Goal: Book appointment/travel/reservation

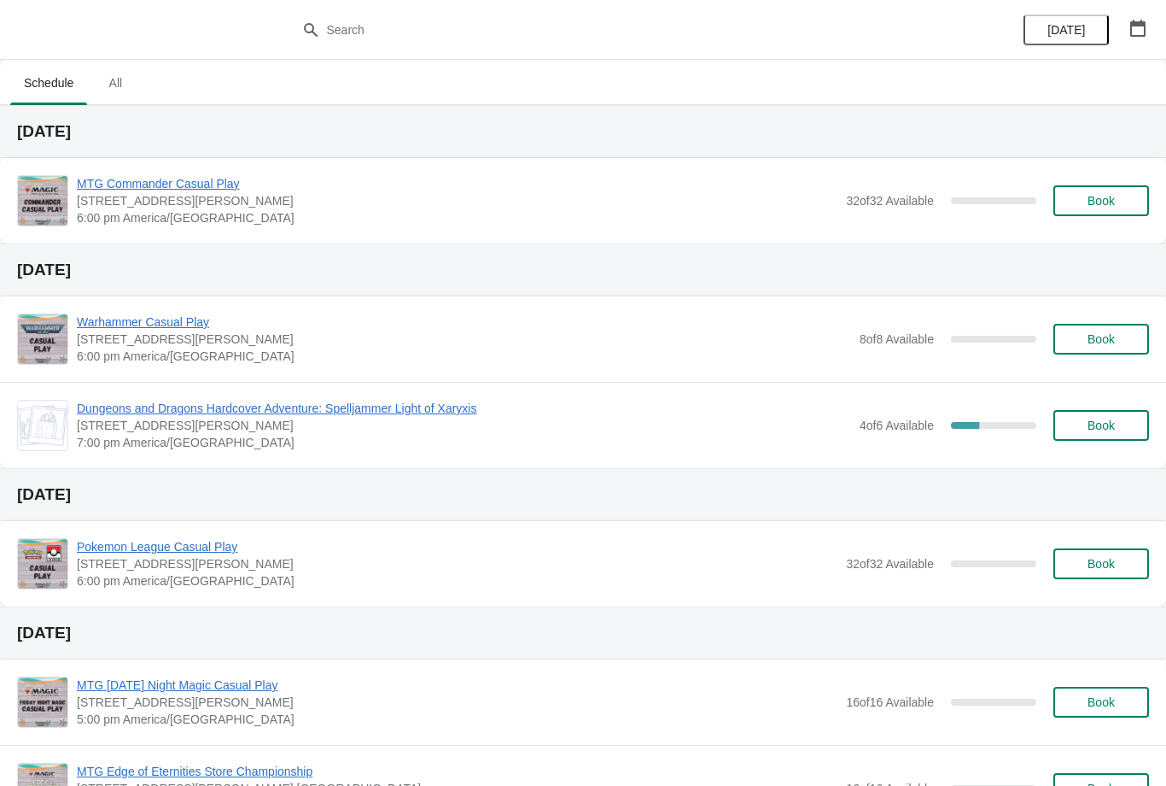
click at [1107, 198] on span "Book" at bounding box center [1101, 201] width 27 height 14
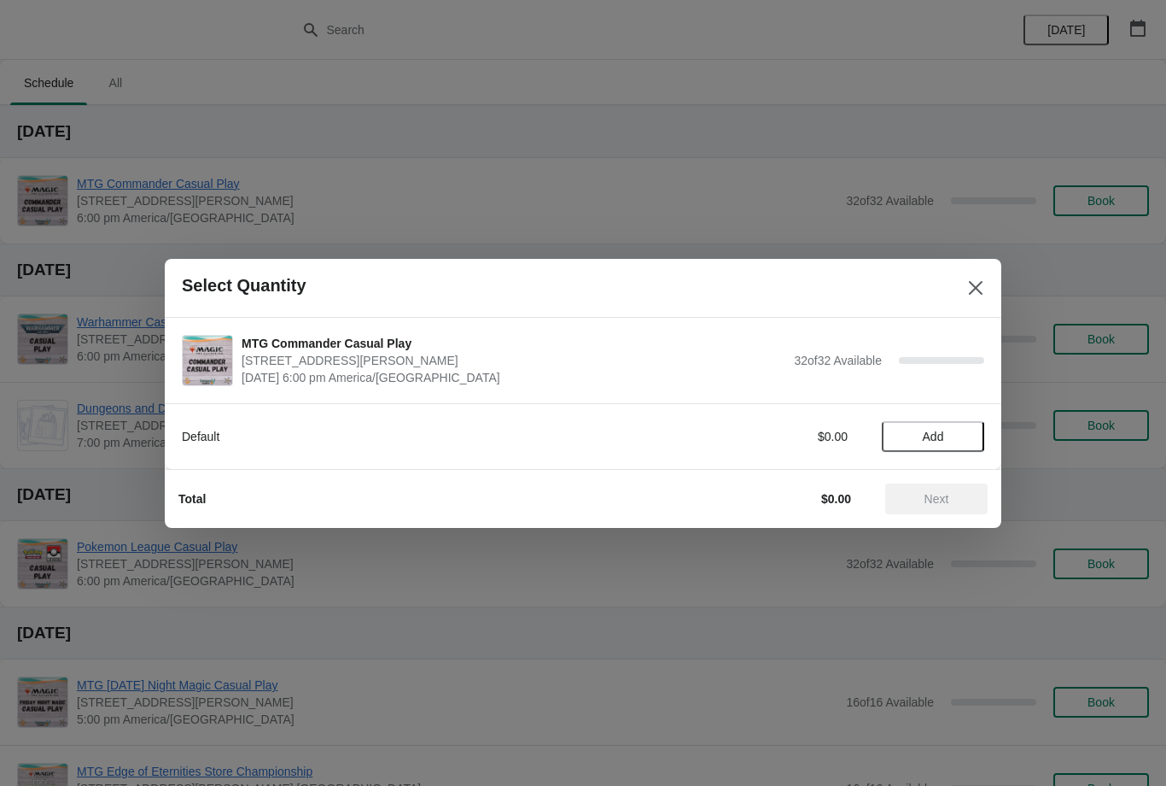
click at [934, 443] on span "Add" at bounding box center [933, 437] width 21 height 14
click at [944, 492] on span "Next" at bounding box center [937, 499] width 25 height 14
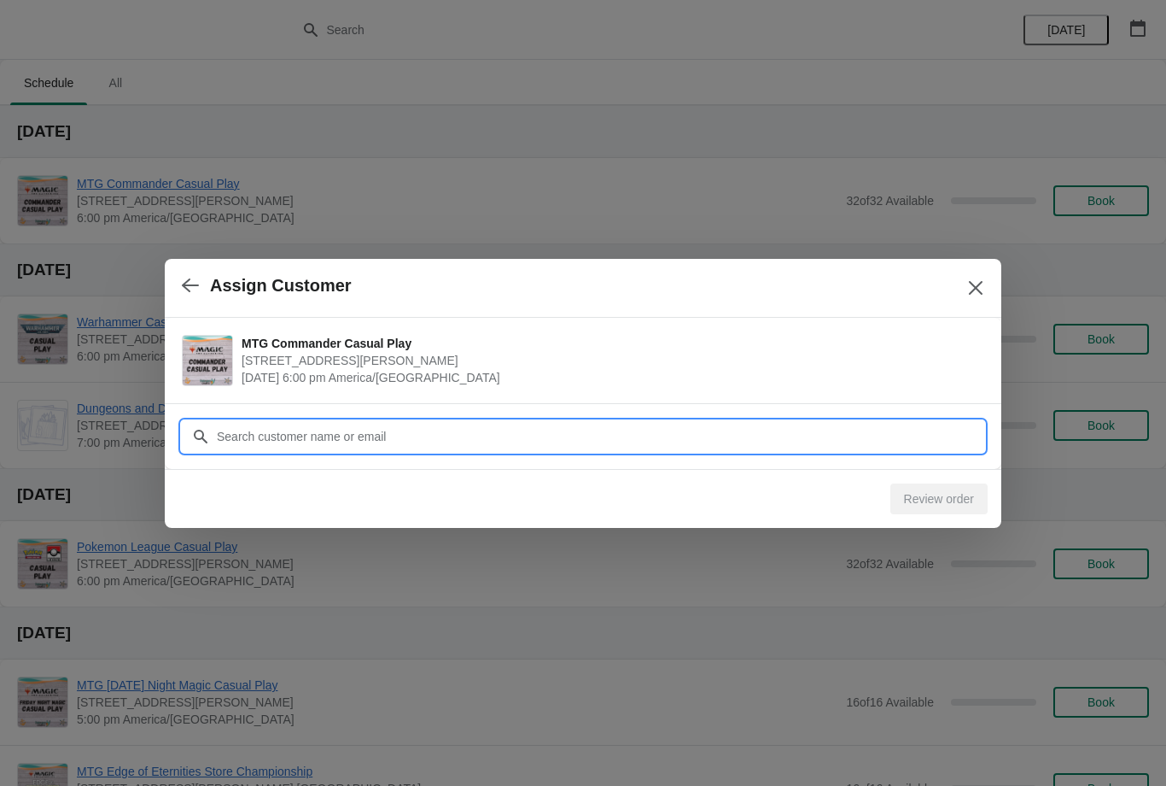
click at [477, 433] on input "Customer" at bounding box center [600, 436] width 769 height 31
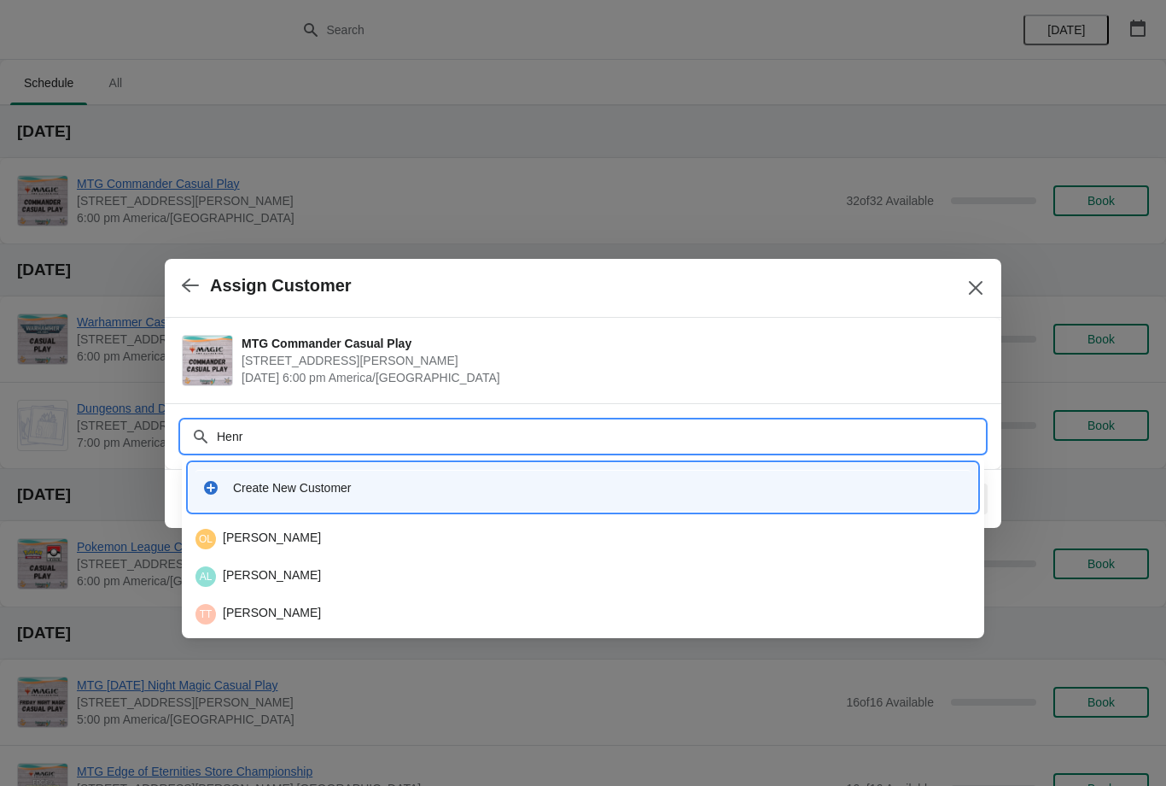
type input "Henry"
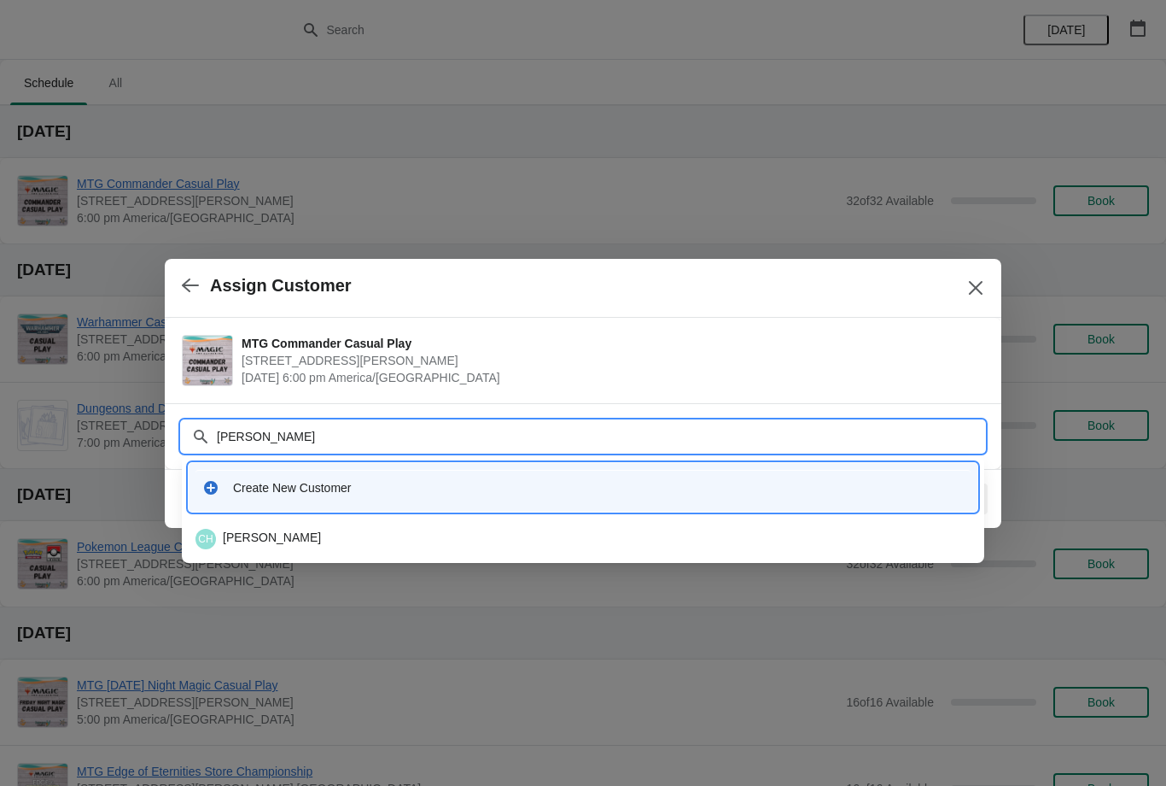
click at [295, 543] on div "CH Chris Henry" at bounding box center [583, 539] width 775 height 20
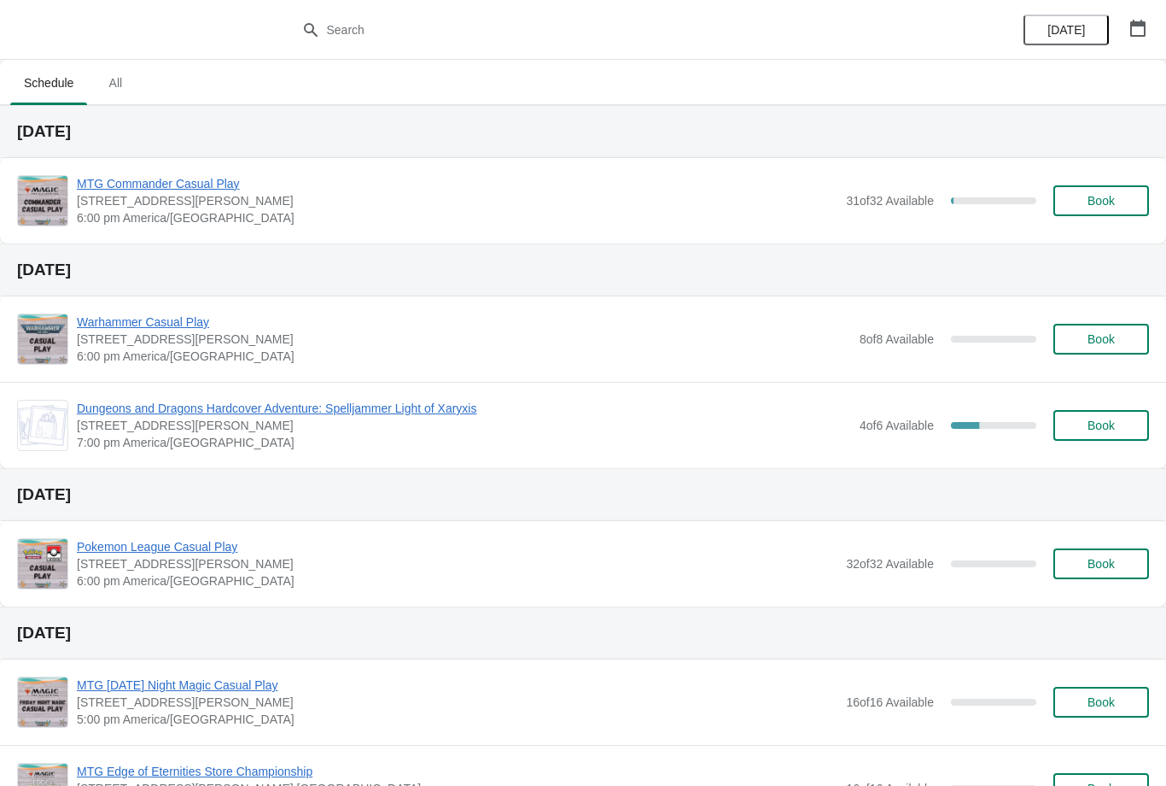
click at [1115, 197] on span "Book" at bounding box center [1101, 201] width 27 height 14
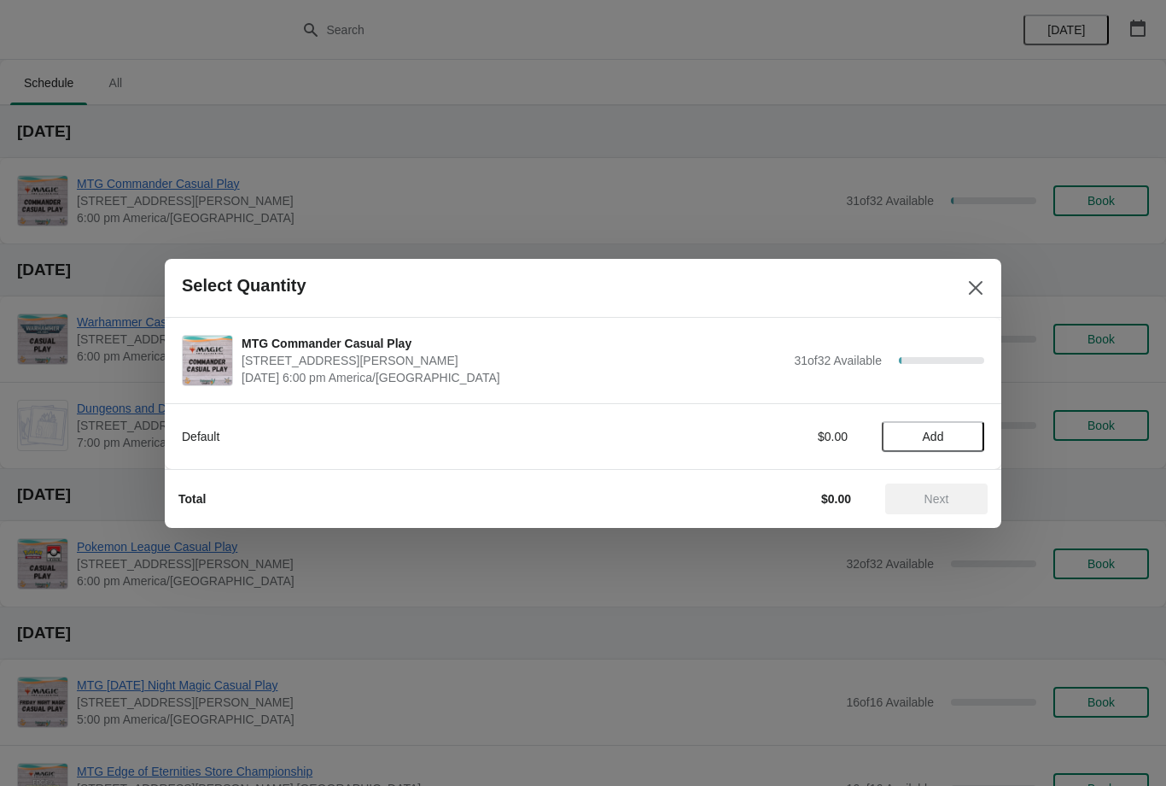
click at [929, 446] on button "Add" at bounding box center [933, 436] width 102 height 31
click at [936, 503] on span "Next" at bounding box center [937, 499] width 25 height 14
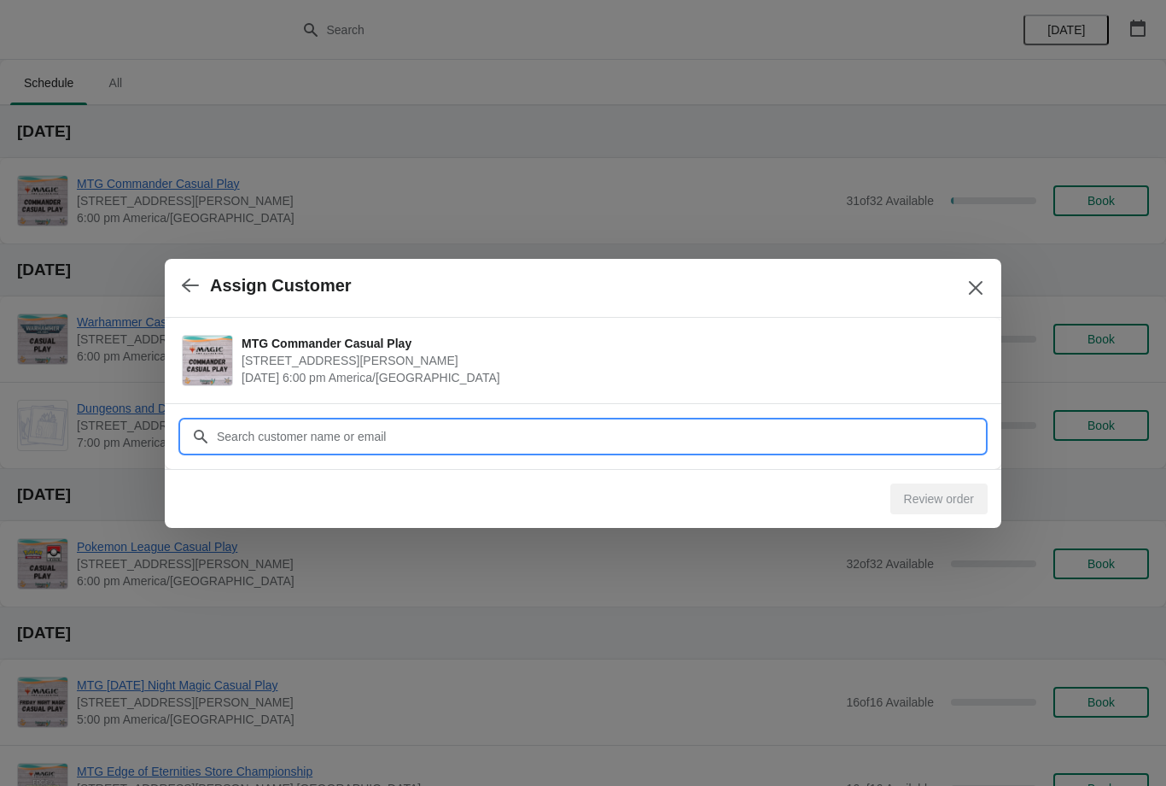
click at [598, 425] on input "Customer" at bounding box center [600, 436] width 769 height 31
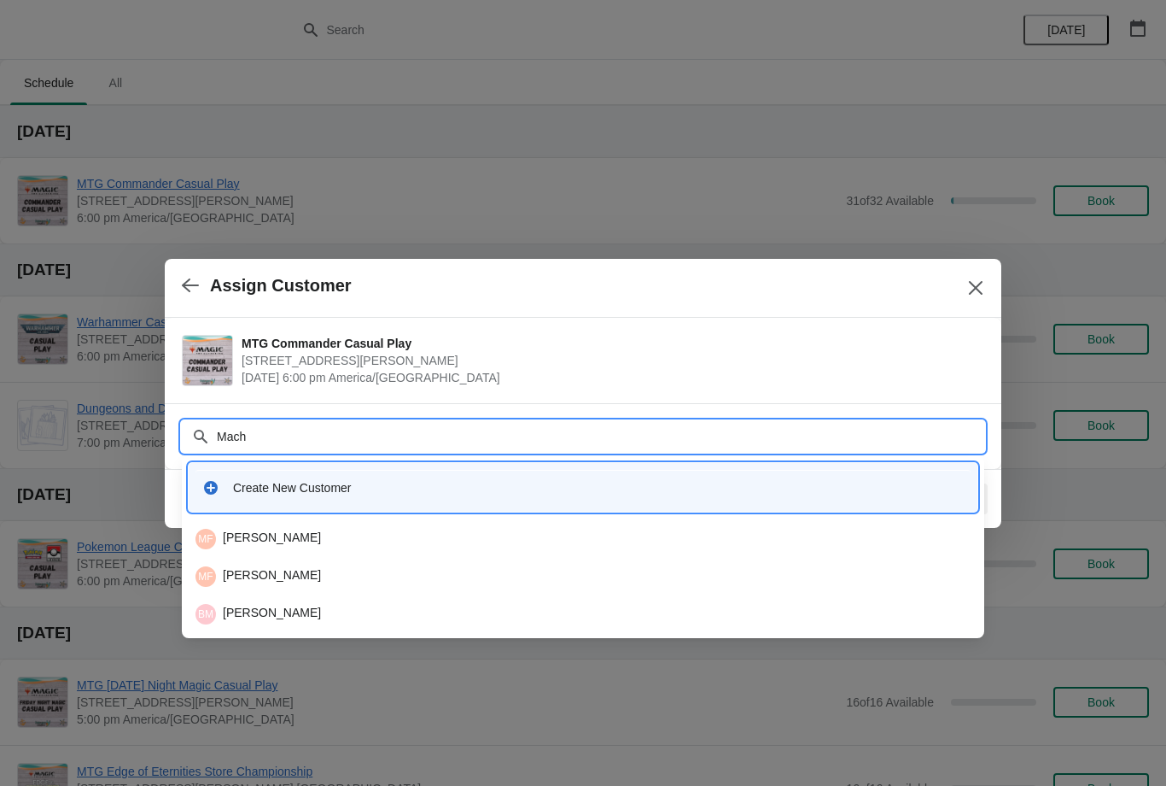
type input "Machn"
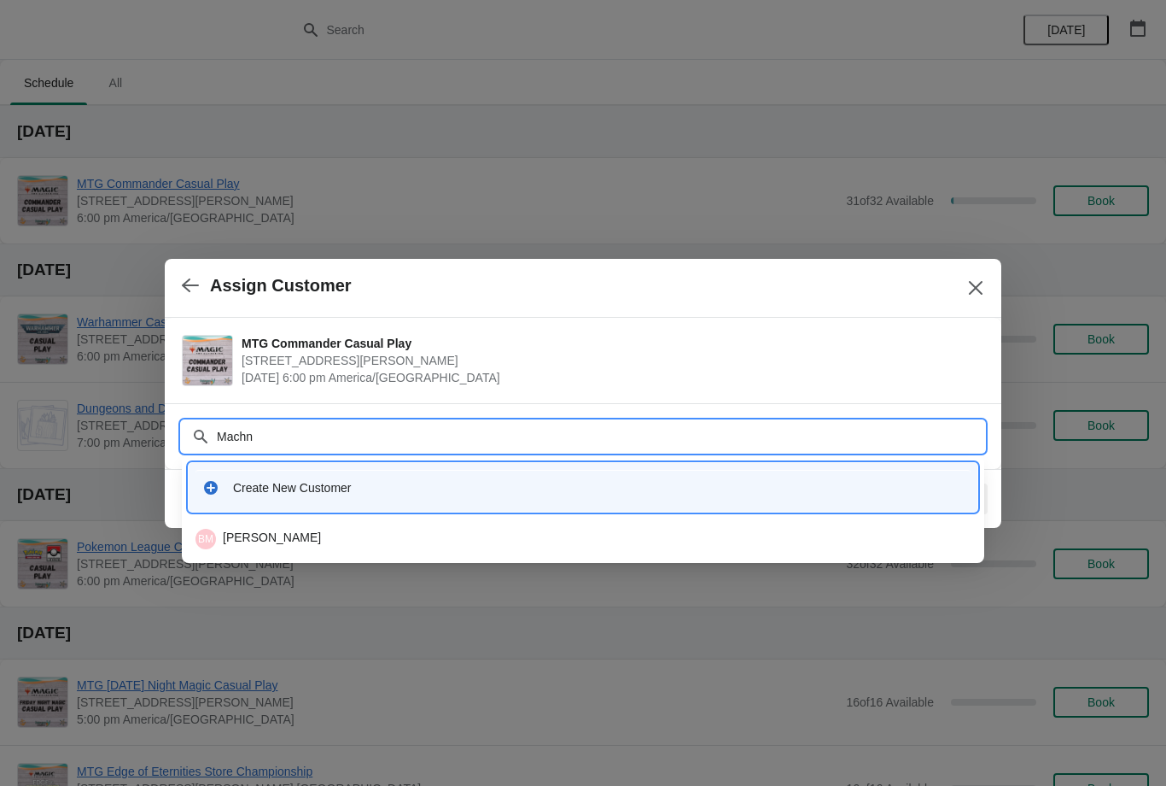
click at [290, 523] on div "BM Billy Machner" at bounding box center [583, 539] width 789 height 34
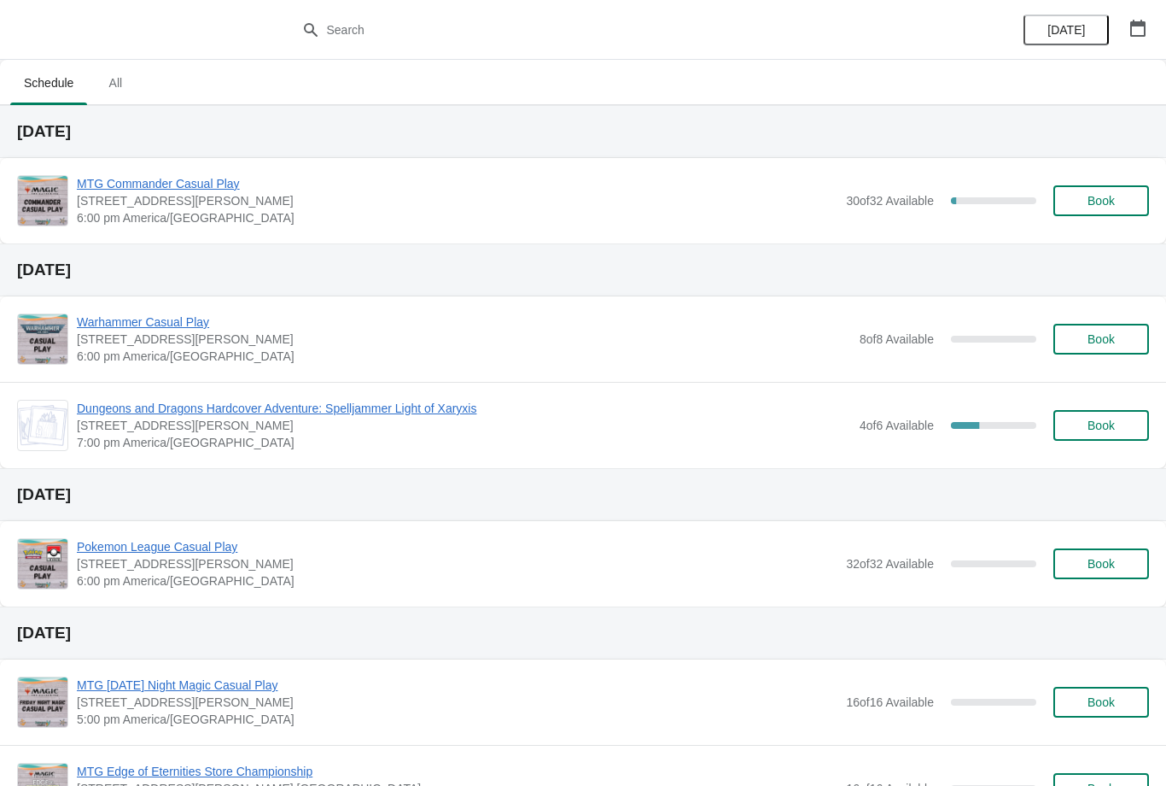
click at [1111, 202] on span "Book" at bounding box center [1101, 201] width 27 height 14
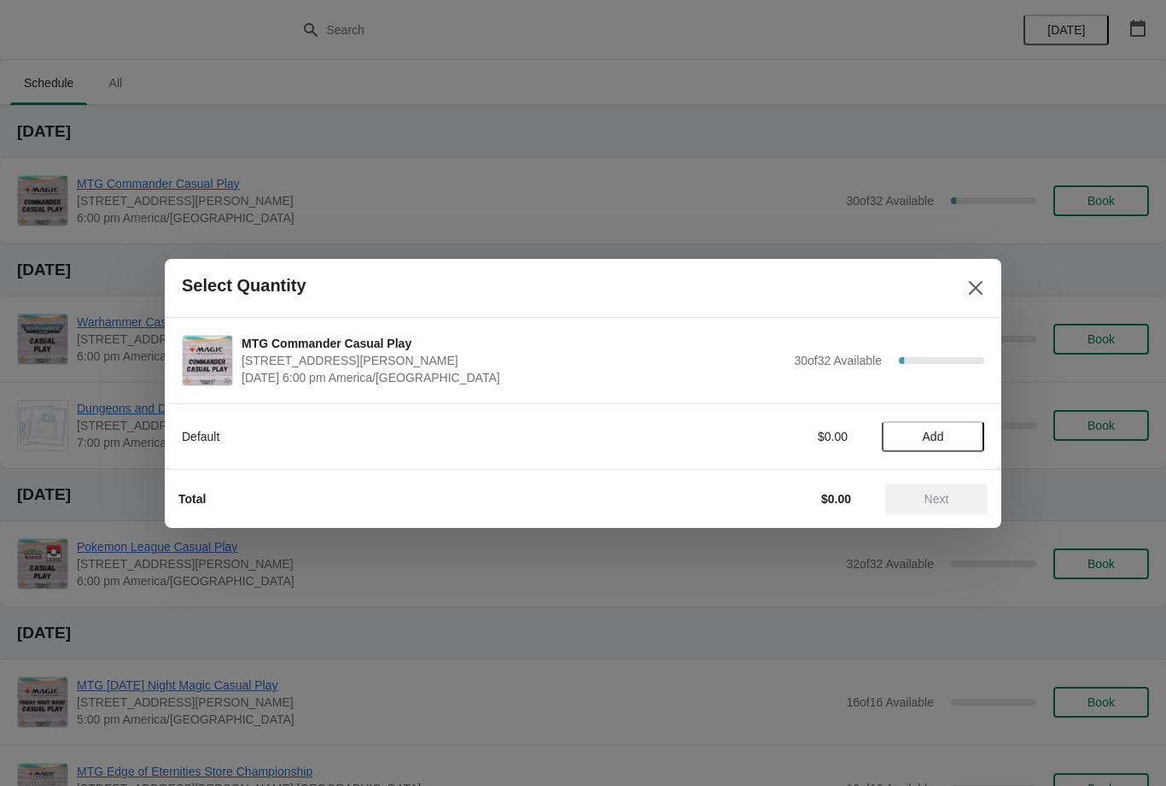
click at [952, 432] on span "Add" at bounding box center [933, 437] width 72 height 14
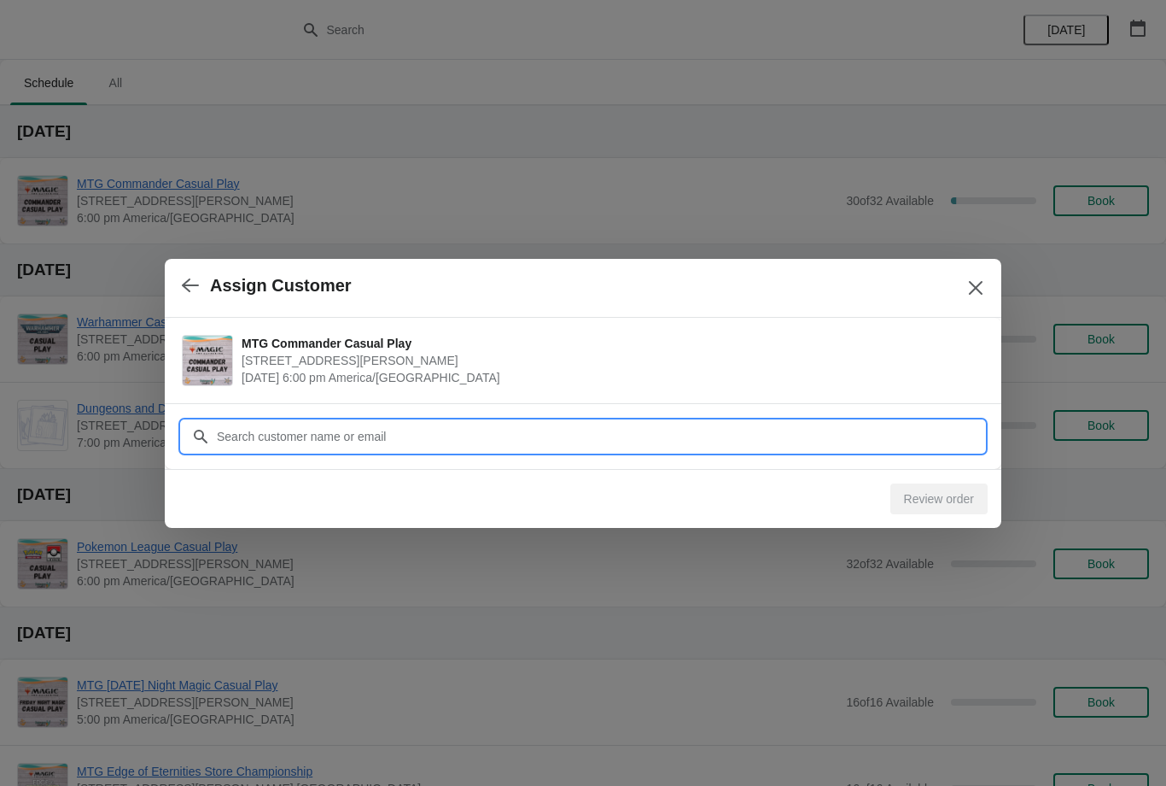
click at [879, 430] on input "Customer" at bounding box center [600, 436] width 769 height 31
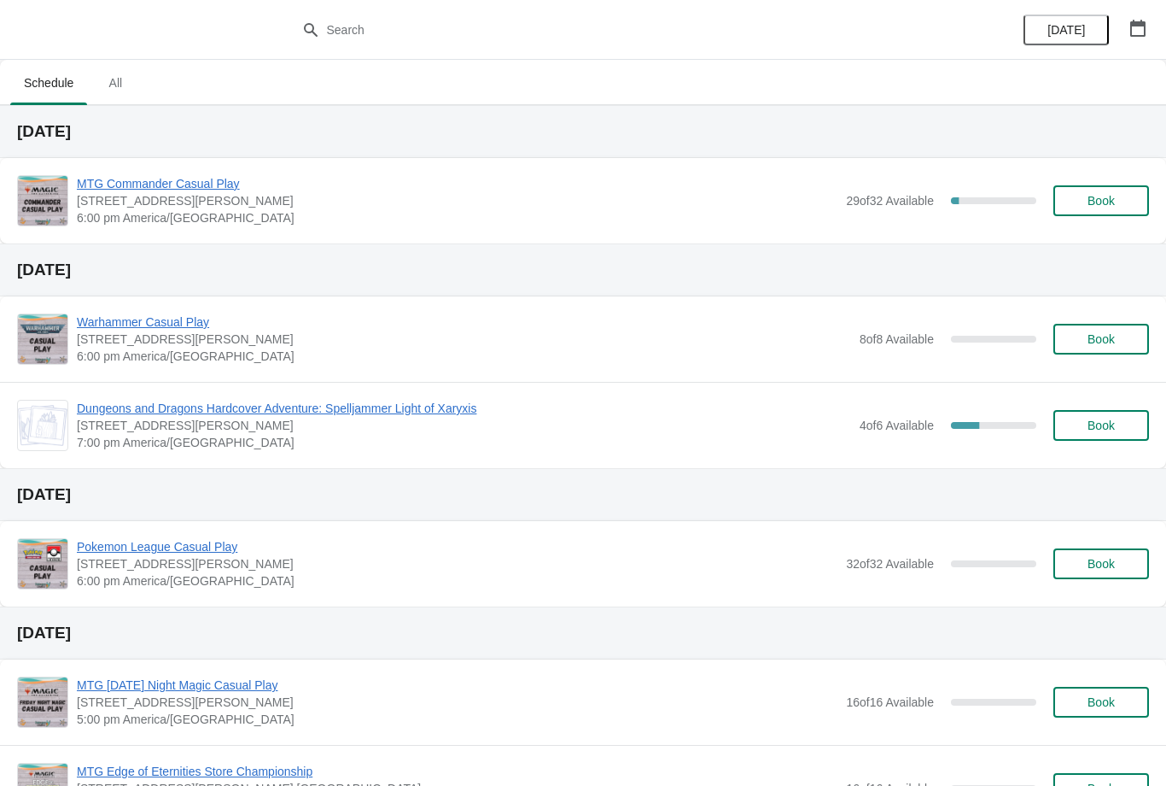
click at [1119, 187] on button "Book" at bounding box center [1102, 200] width 96 height 31
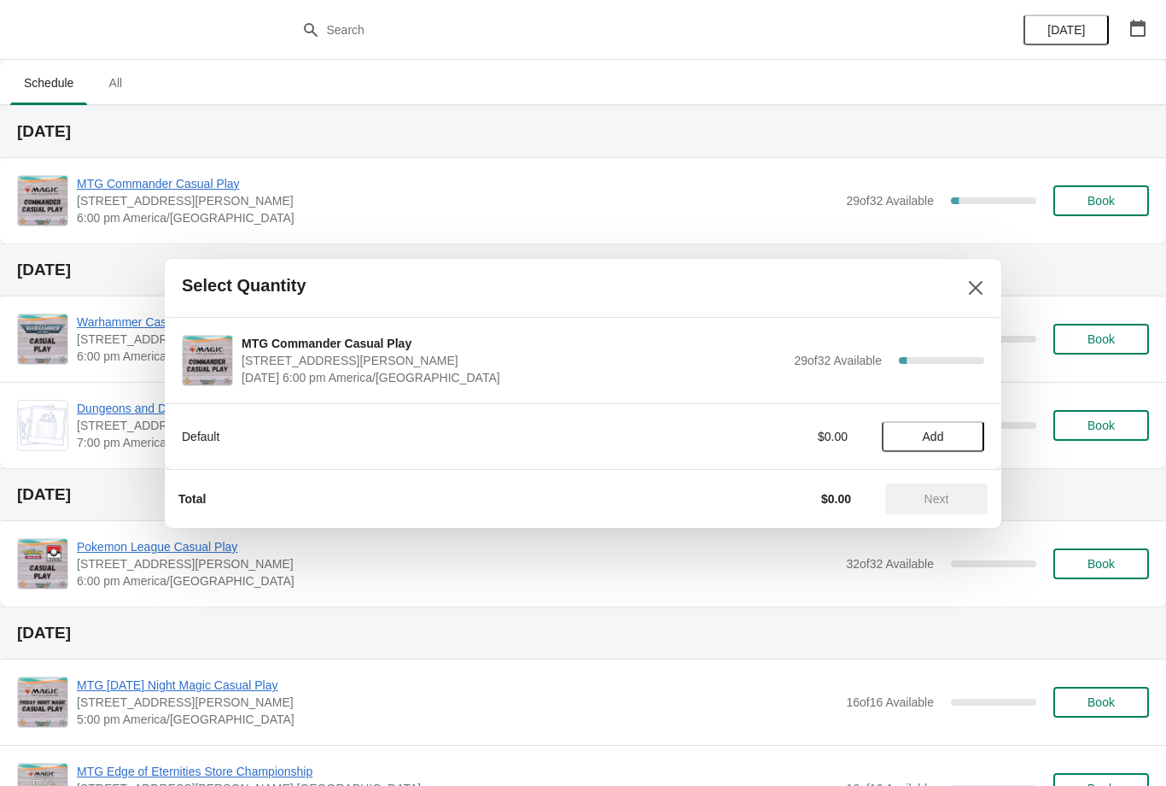
click at [967, 445] on button "Add" at bounding box center [933, 436] width 102 height 31
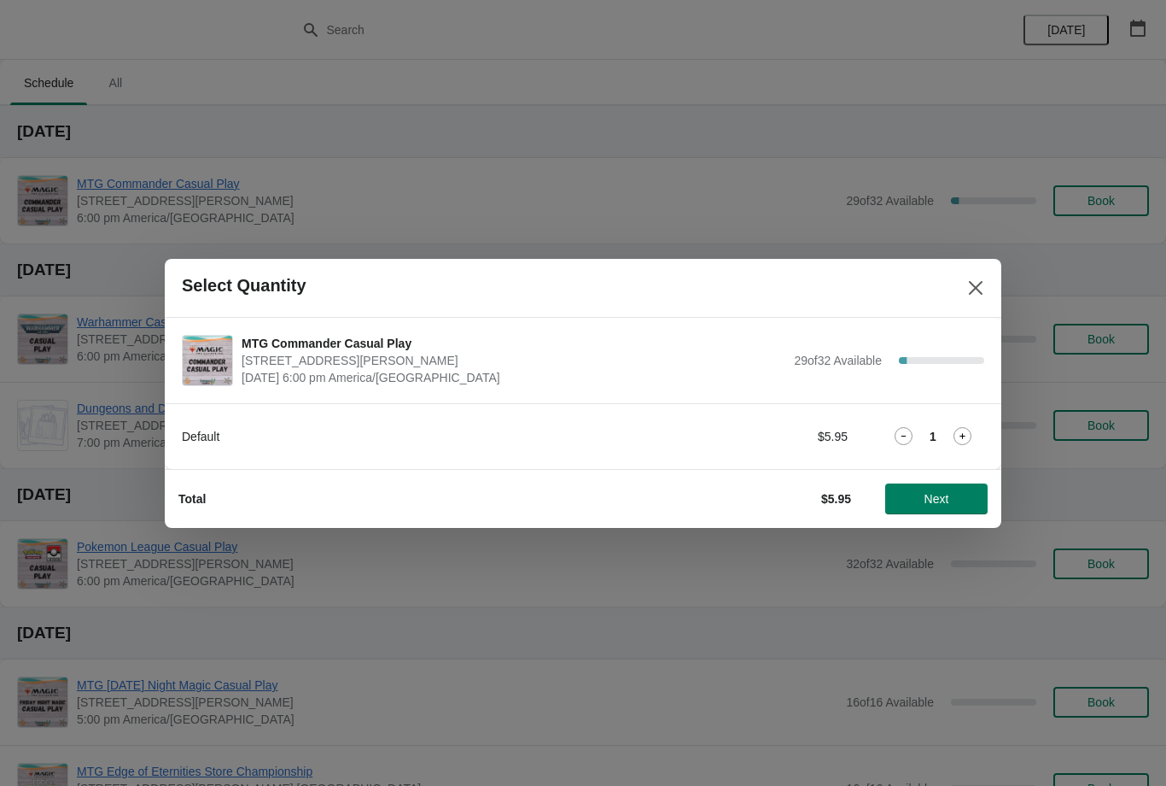
click at [944, 497] on span "Next" at bounding box center [937, 499] width 25 height 14
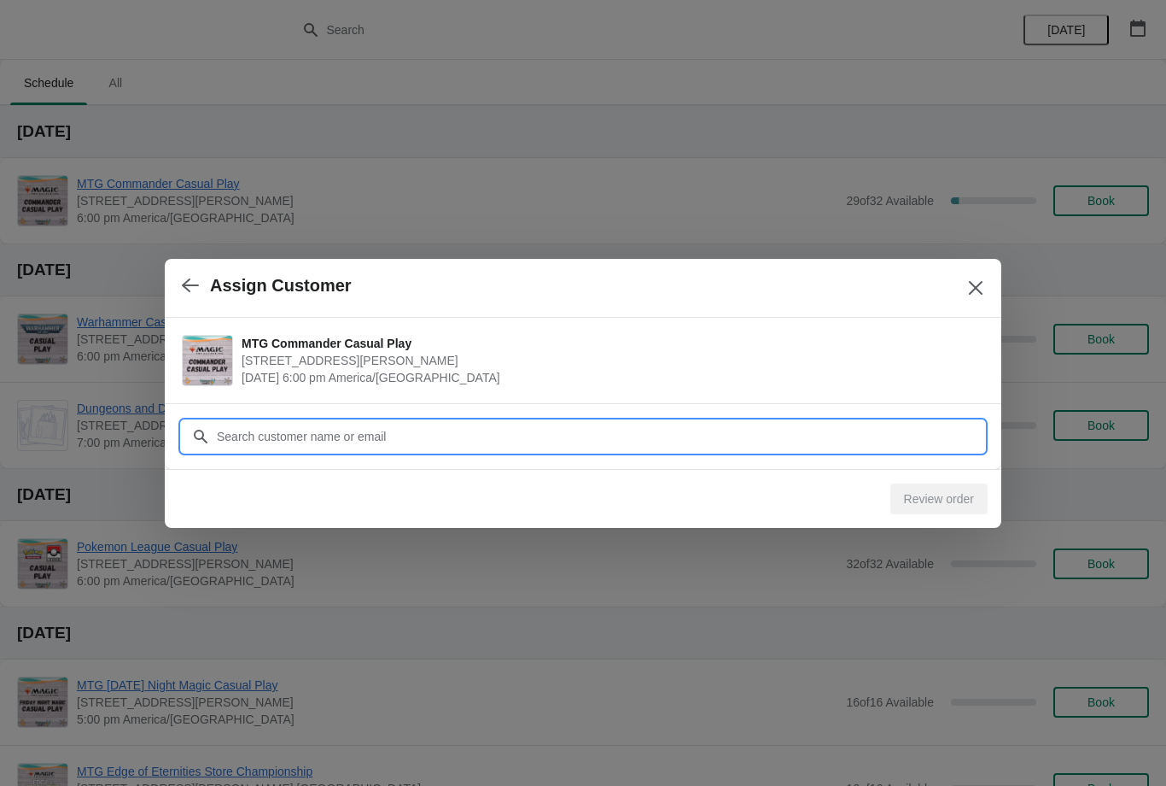
click at [893, 445] on input "Customer" at bounding box center [600, 436] width 769 height 31
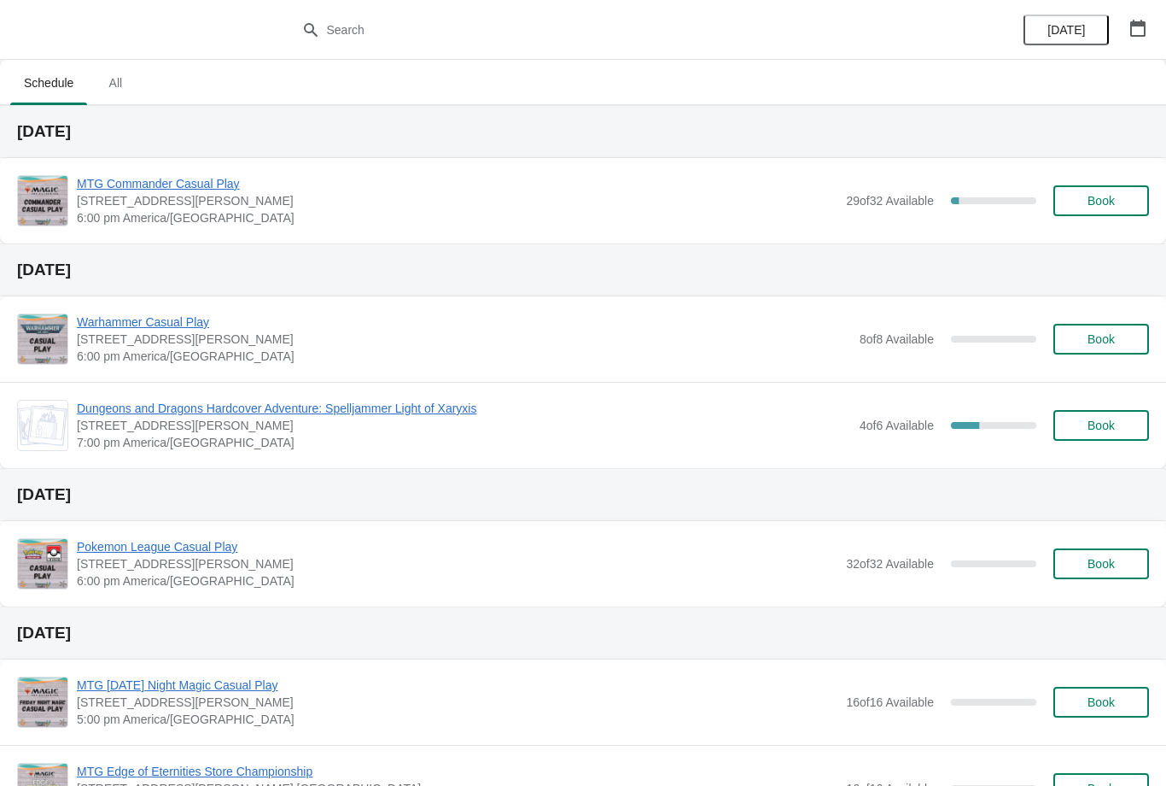
click at [1102, 207] on span "Book" at bounding box center [1101, 201] width 27 height 14
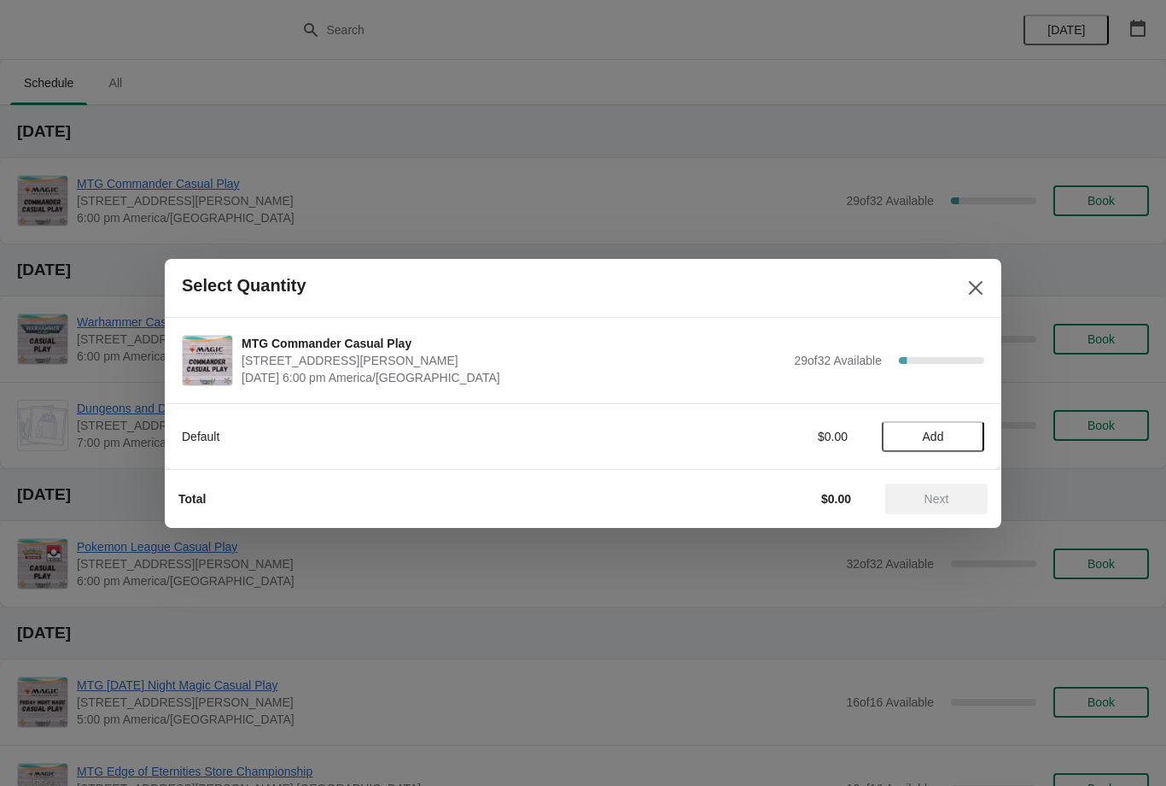
click at [944, 435] on span "Add" at bounding box center [933, 437] width 21 height 14
click at [937, 493] on span "Next" at bounding box center [937, 499] width 25 height 14
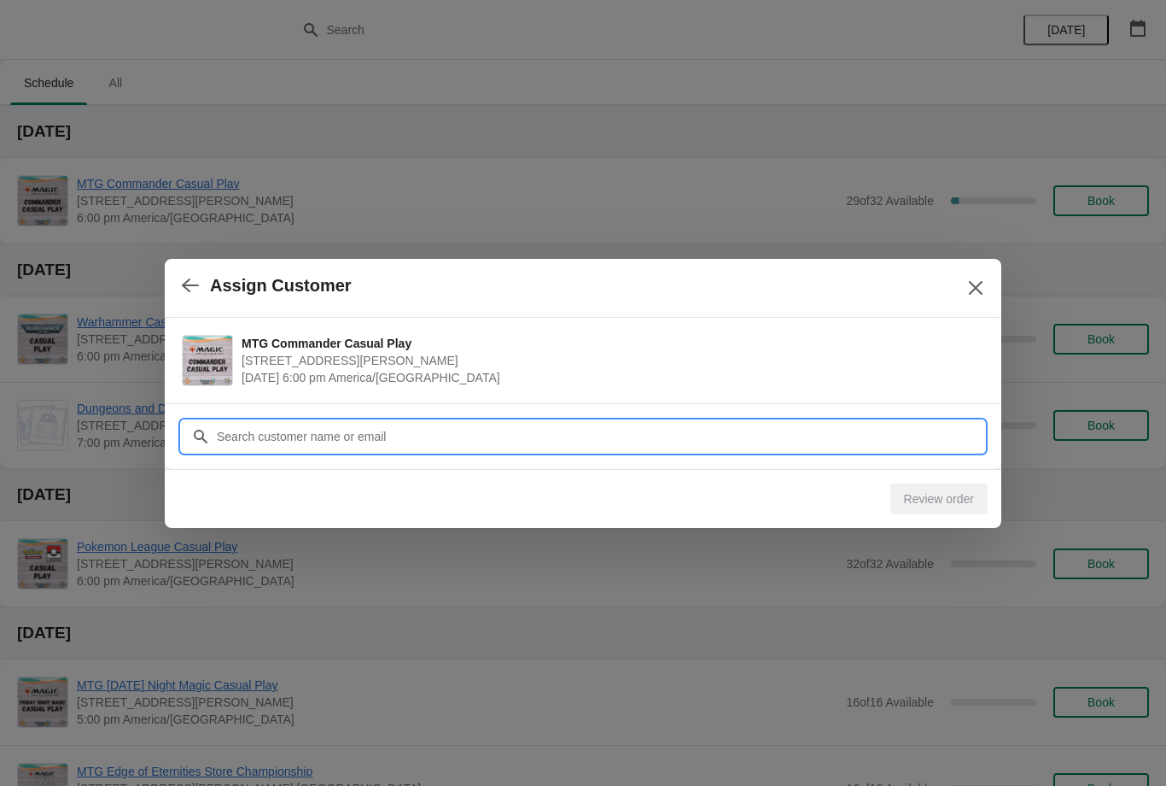
click at [903, 439] on input "Customer" at bounding box center [600, 436] width 769 height 31
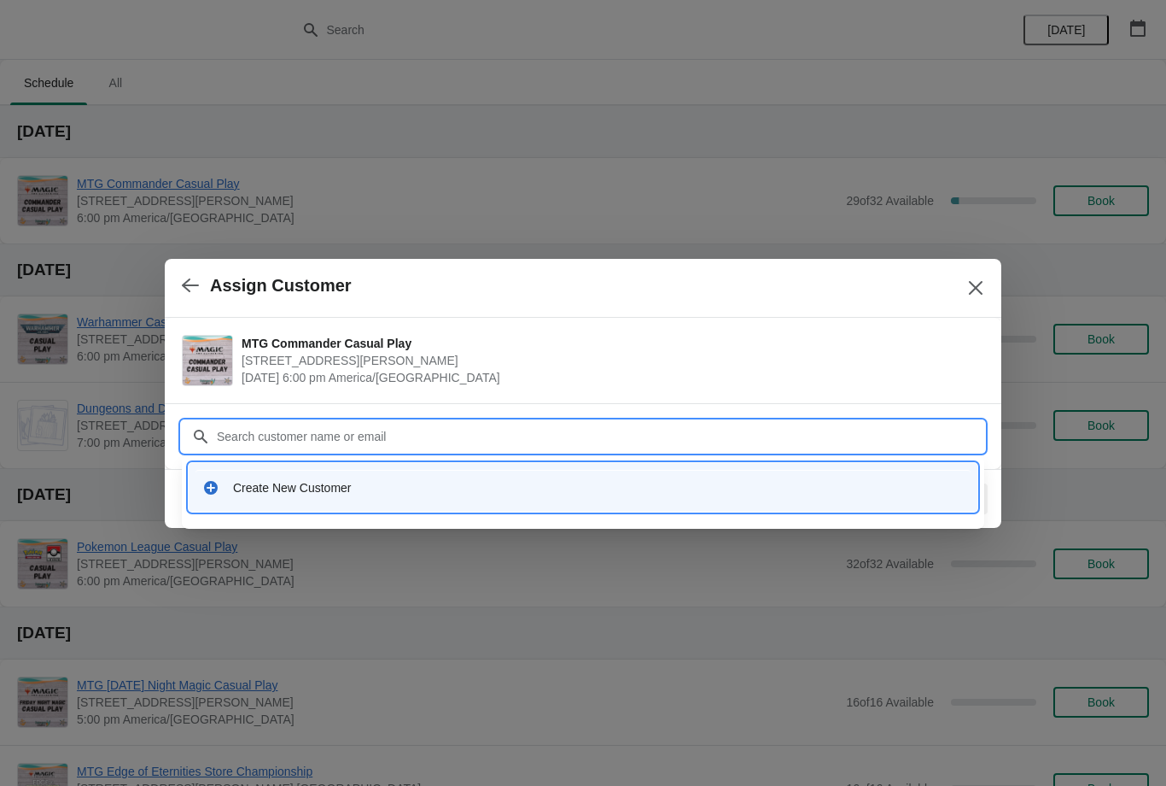
click at [682, 434] on input "Customer" at bounding box center [600, 436] width 769 height 31
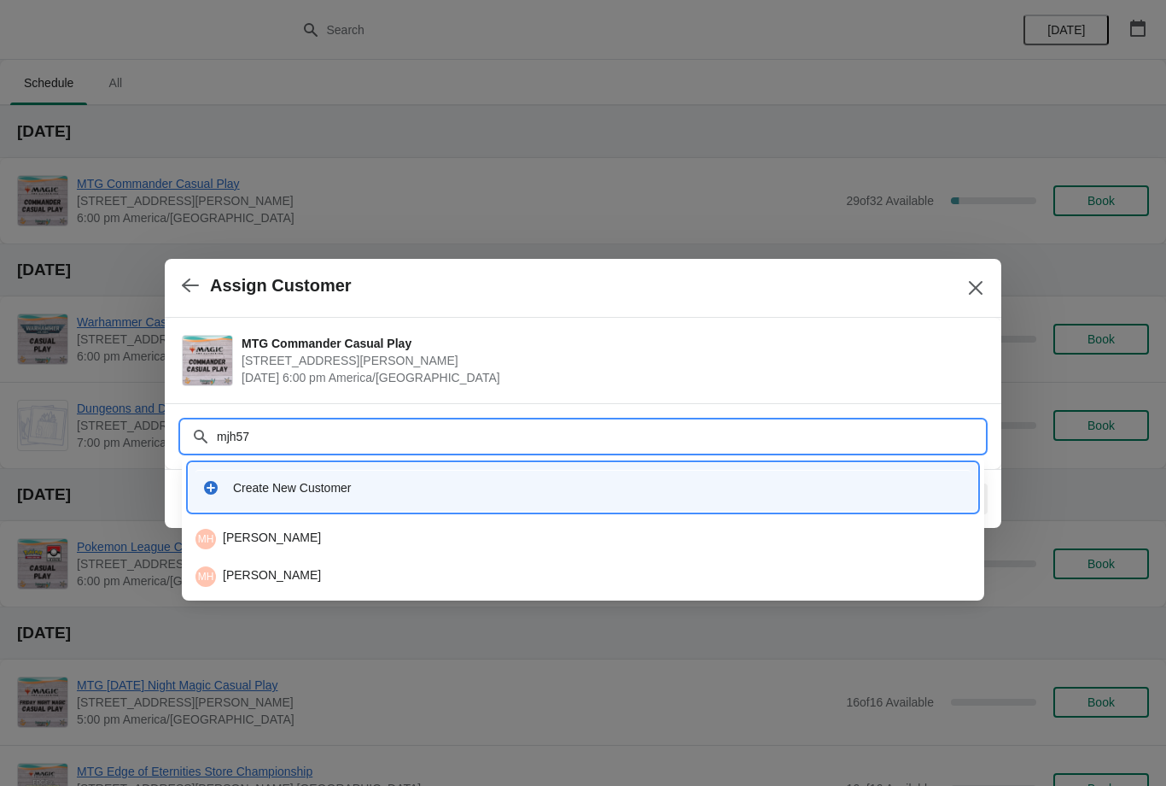
type input "mjh577"
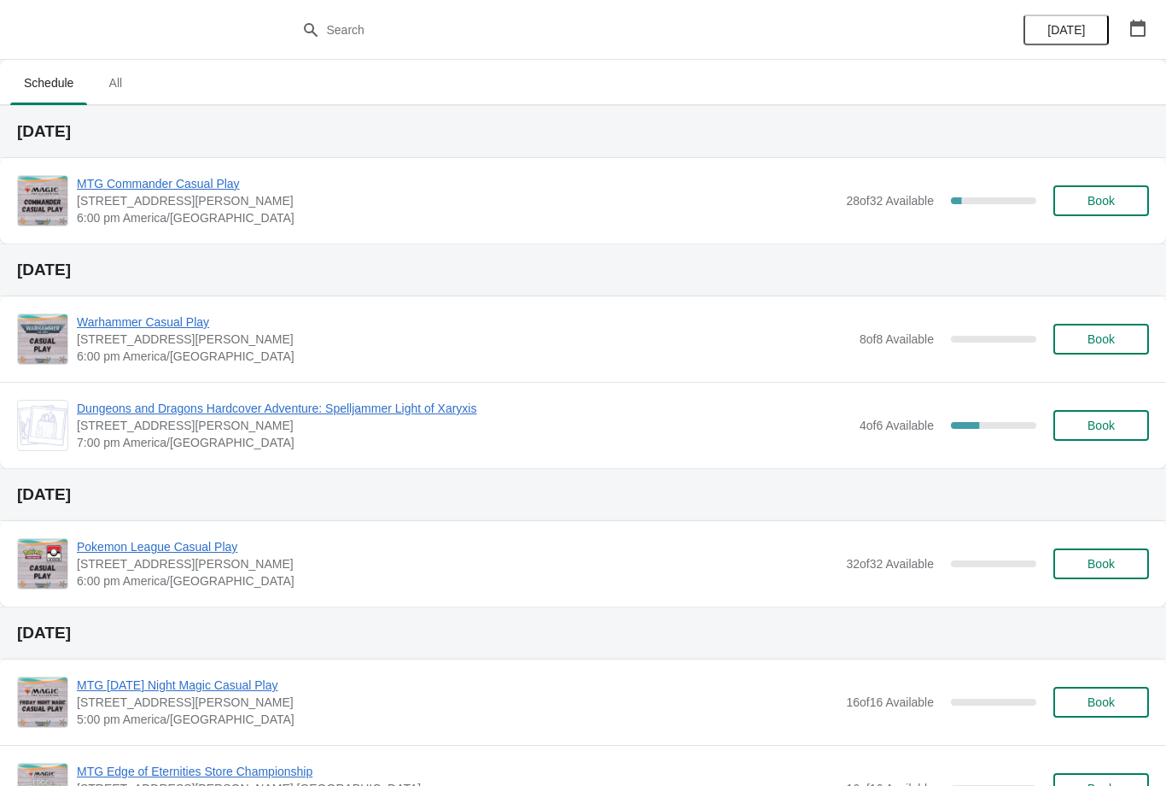
click at [1128, 213] on button "Book" at bounding box center [1102, 200] width 96 height 31
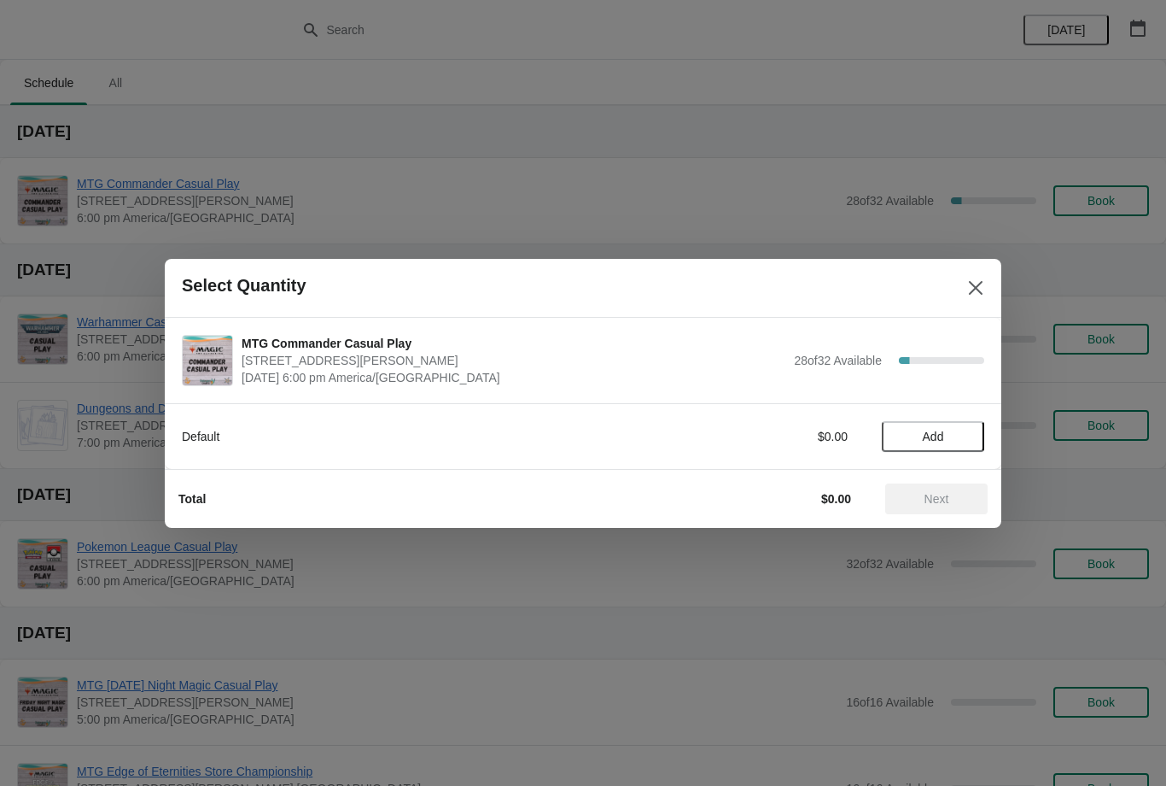
click at [923, 441] on span "Add" at bounding box center [933, 437] width 21 height 14
click at [925, 493] on span "Next" at bounding box center [937, 499] width 25 height 14
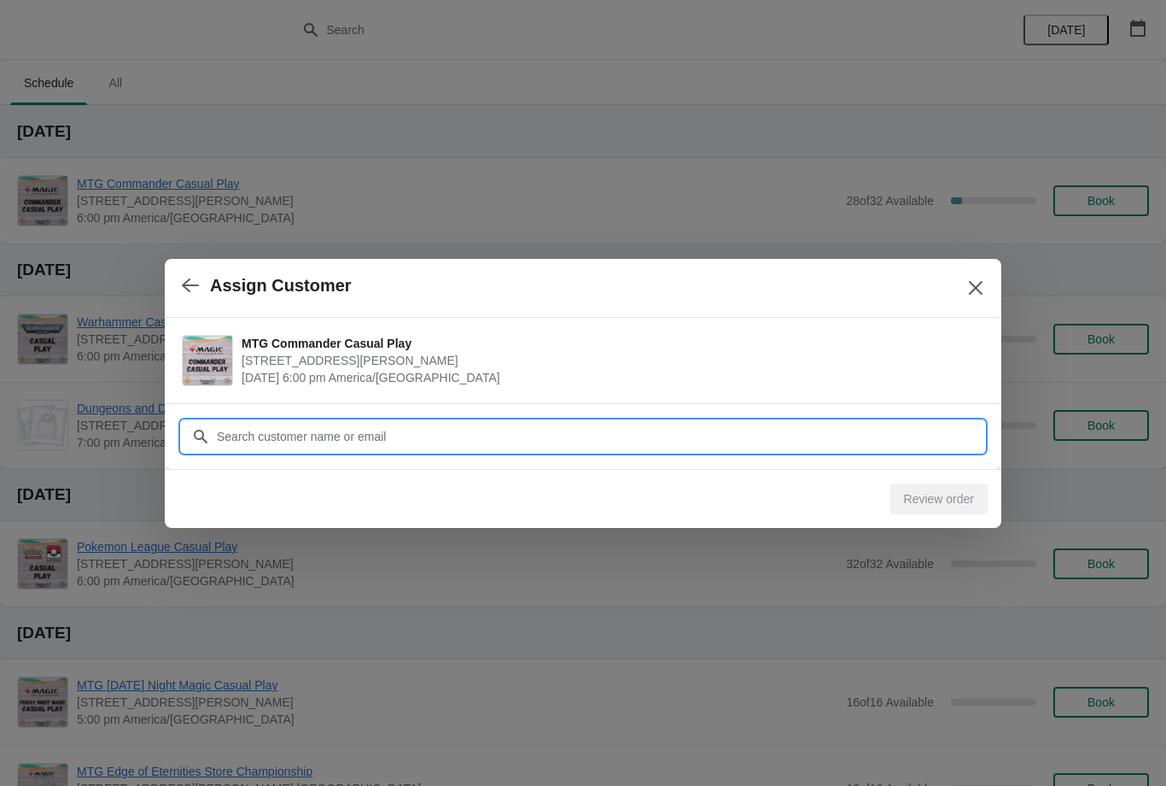
click at [868, 440] on input "Customer" at bounding box center [600, 436] width 769 height 31
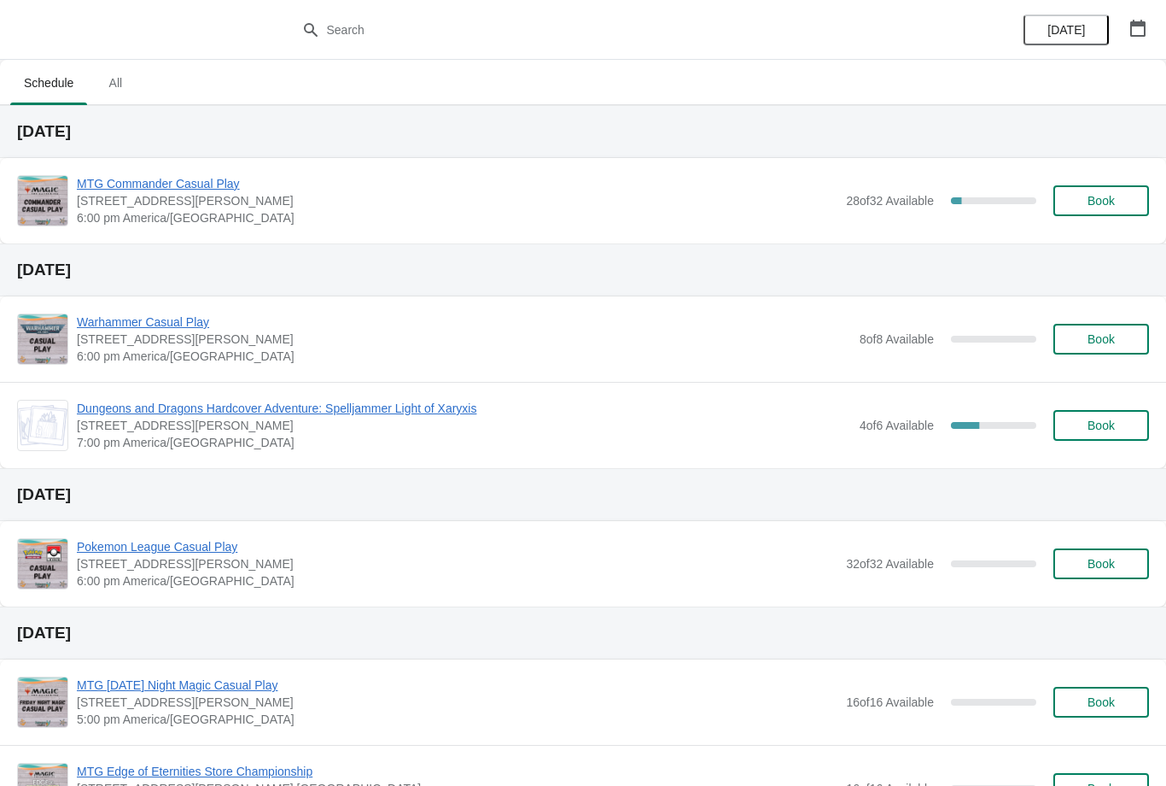
click at [1108, 194] on span "Book" at bounding box center [1101, 201] width 27 height 14
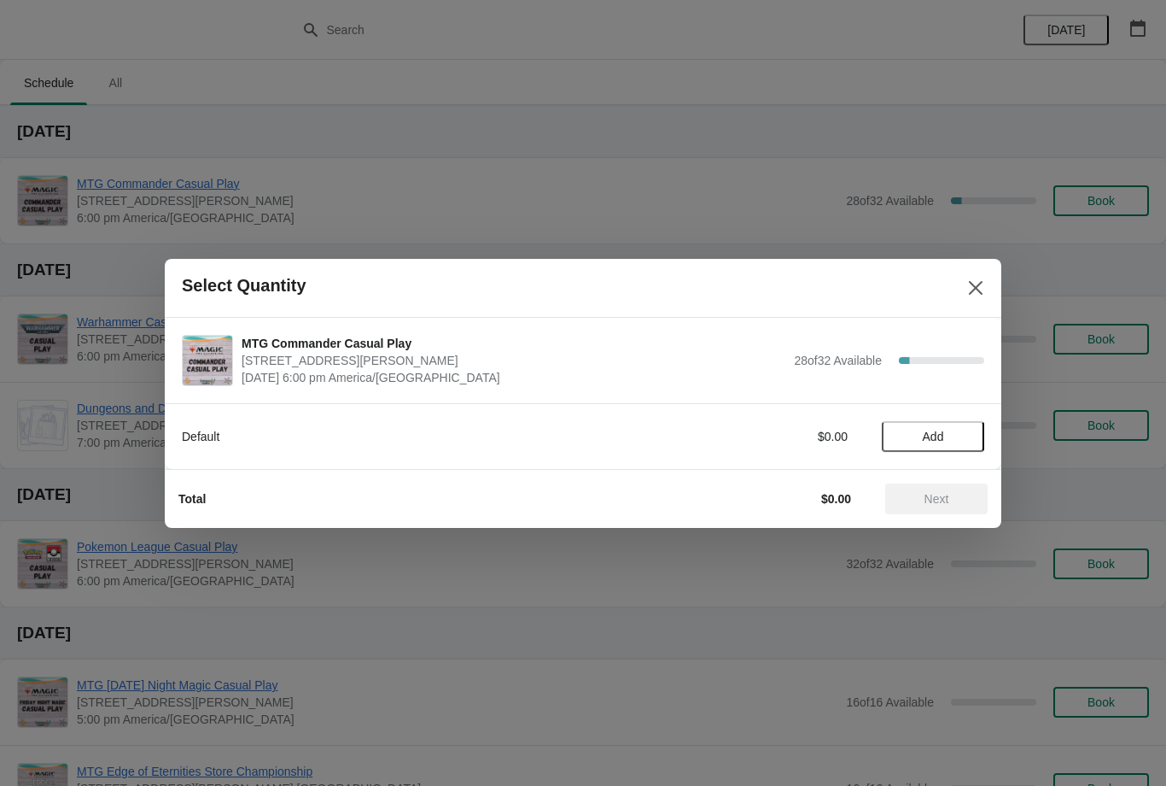
click at [939, 433] on span "Add" at bounding box center [933, 437] width 21 height 14
click at [951, 513] on button "Next" at bounding box center [937, 498] width 102 height 31
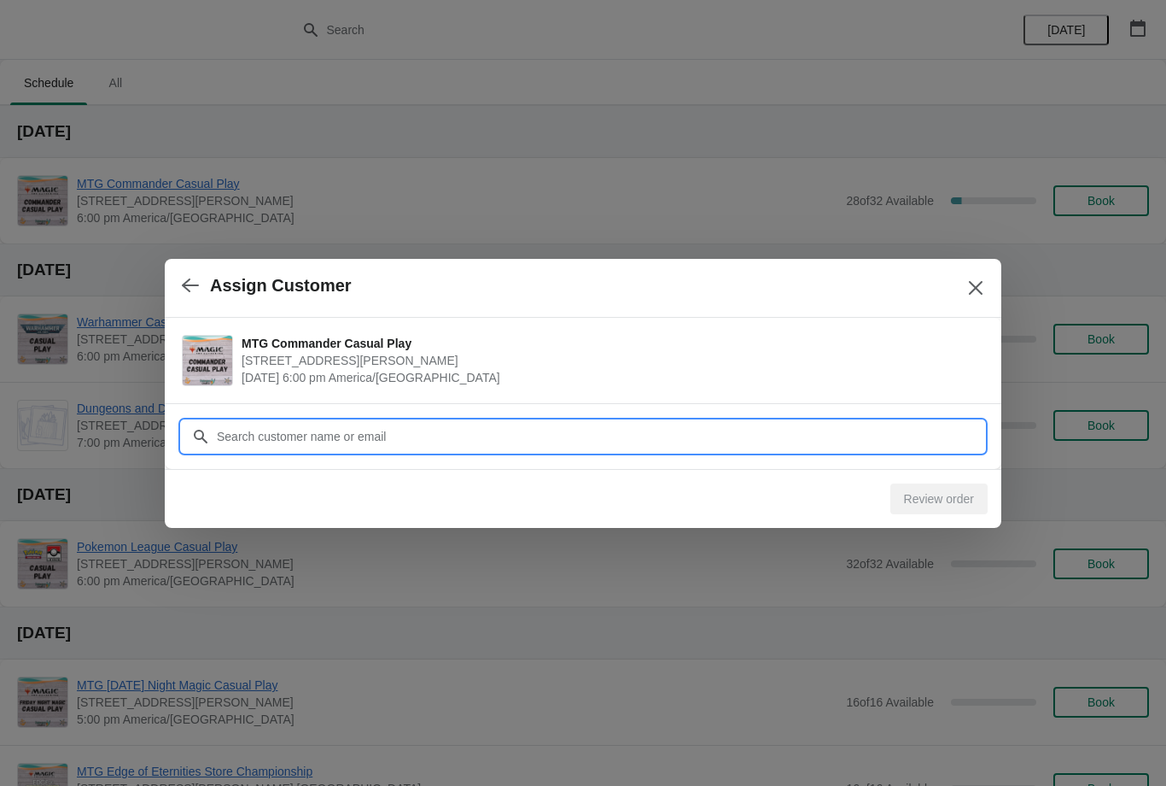
click at [919, 422] on input "Customer" at bounding box center [600, 436] width 769 height 31
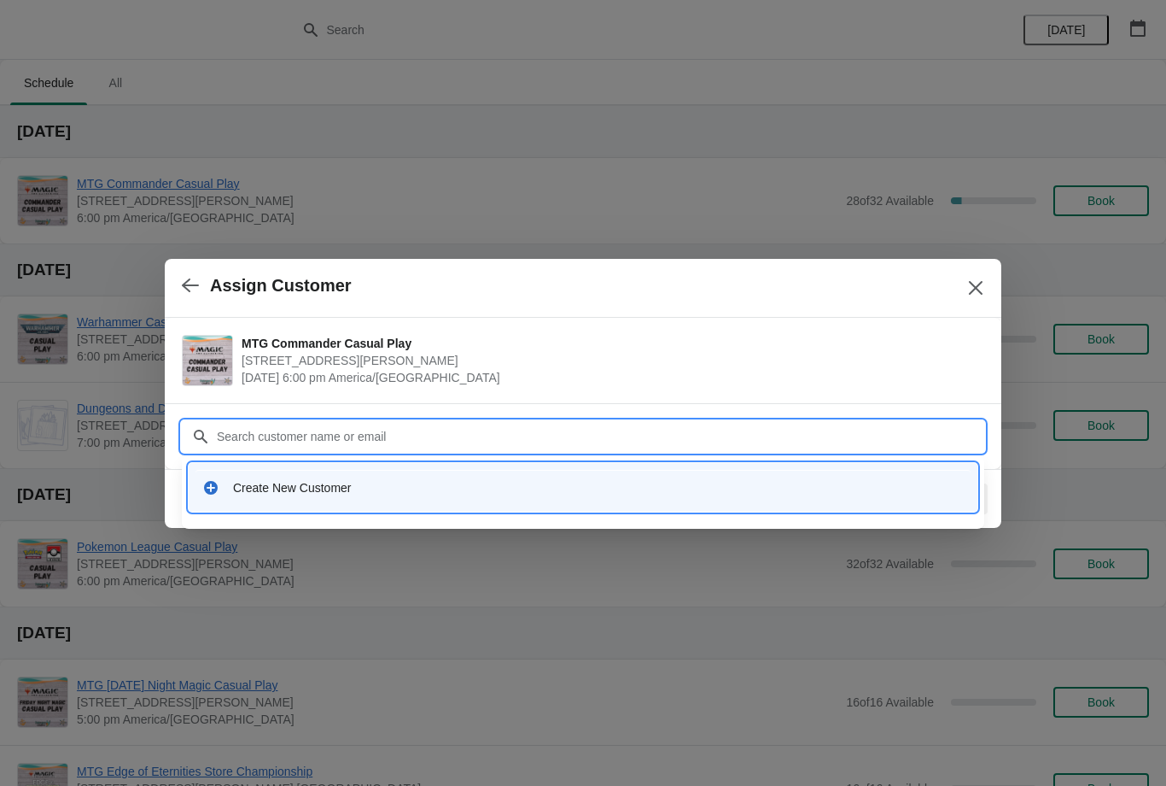
click at [971, 292] on icon "Close" at bounding box center [976, 287] width 14 height 14
